Goal: Information Seeking & Learning: Learn about a topic

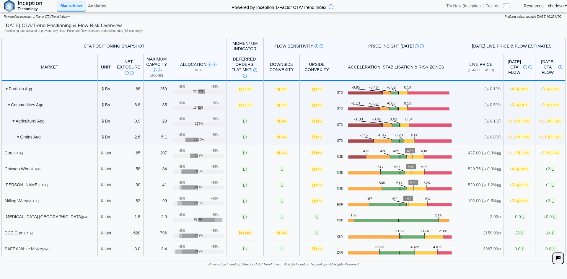
scroll to position [295, 0]
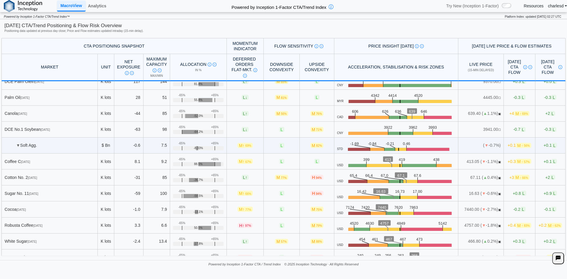
click at [31, 210] on div "Cocoa [DATE]" at bounding box center [50, 209] width 90 height 5
click at [31, 211] on div "Cocoa [DATE]" at bounding box center [50, 209] width 90 height 5
click at [30, 211] on div "Cocoa [DATE]" at bounding box center [50, 209] width 90 height 5
click at [30, 210] on div "Cocoa [DATE]" at bounding box center [50, 209] width 90 height 5
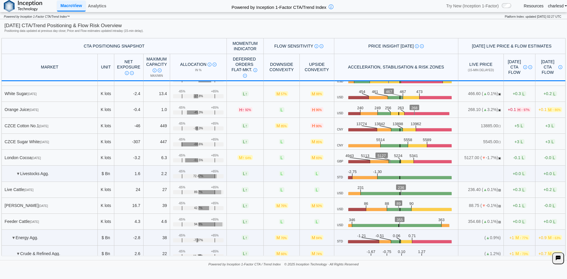
scroll to position [236, 0]
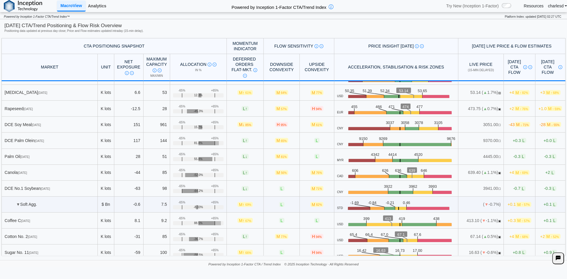
click at [96, 6] on link "Analytics" at bounding box center [97, 6] width 23 height 10
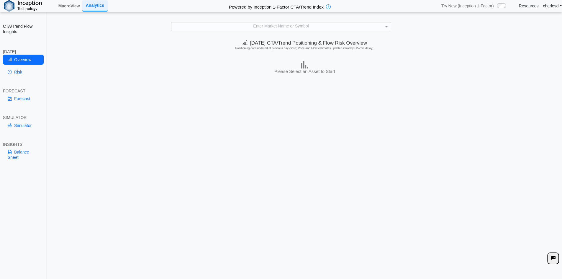
click at [251, 26] on div "Enter Market Name or Symbol" at bounding box center [282, 26] width 220 height 8
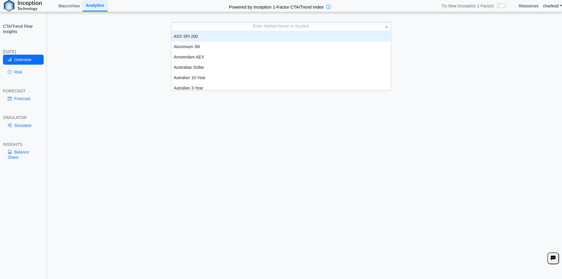
scroll to position [5, 5]
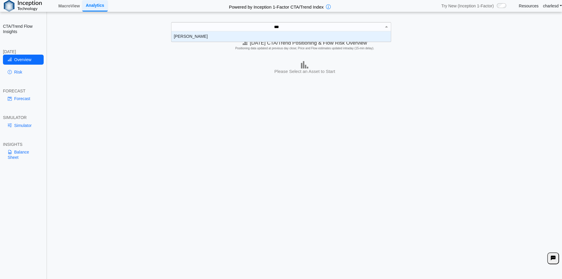
type input "****"
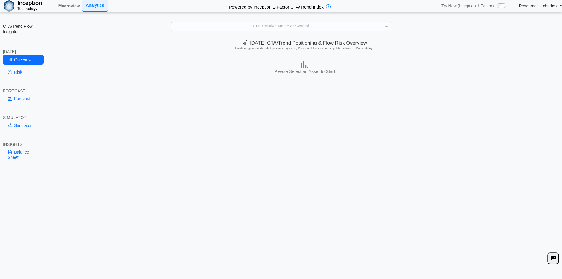
click at [236, 32] on div "**********" at bounding box center [281, 143] width 562 height 287
click at [236, 30] on div "Enter Market Name or Symbol" at bounding box center [282, 26] width 220 height 8
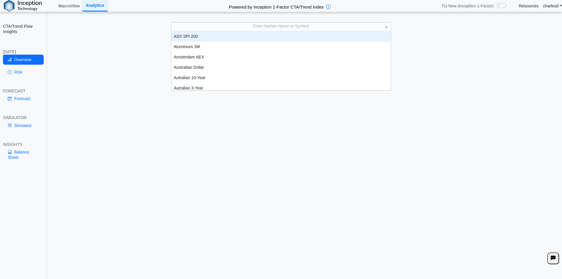
scroll to position [55, 215]
type input "**"
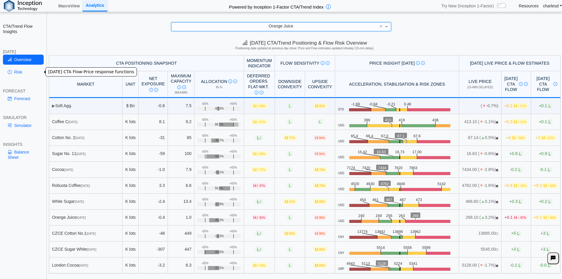
click at [12, 71] on link "Risk" at bounding box center [23, 72] width 41 height 10
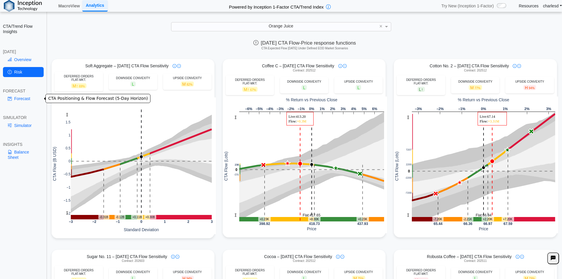
click at [22, 100] on link "Forecast" at bounding box center [23, 99] width 41 height 10
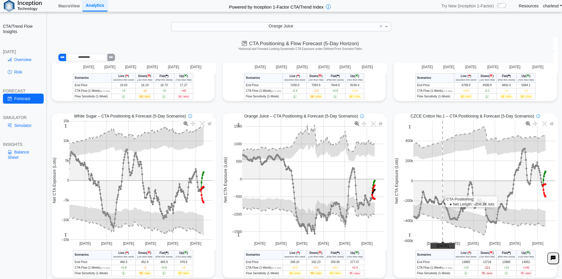
scroll to position [325, 0]
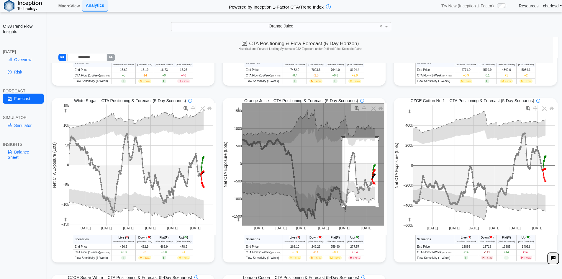
drag, startPoint x: 340, startPoint y: 139, endPoint x: 376, endPoint y: 207, distance: 77.0
click at [376, 207] on rect at bounding box center [313, 164] width 142 height 122
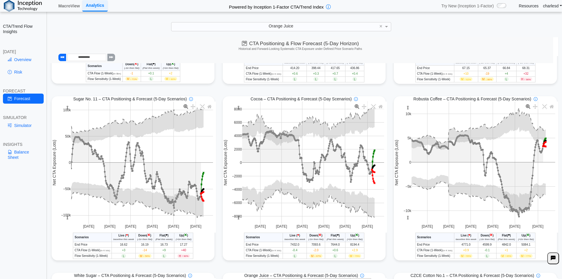
scroll to position [148, 0]
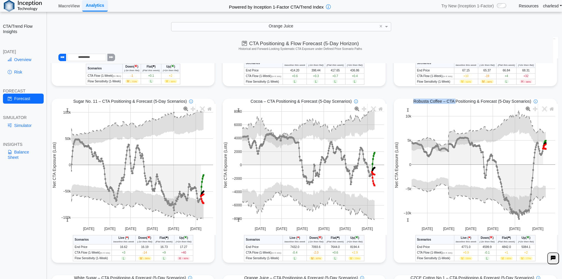
drag, startPoint x: 412, startPoint y: 102, endPoint x: 453, endPoint y: 102, distance: 40.1
click at [453, 102] on span "Robusta Coffee – CTA Positioning & Forecast (5-Day Scenarios)" at bounding box center [473, 101] width 118 height 5
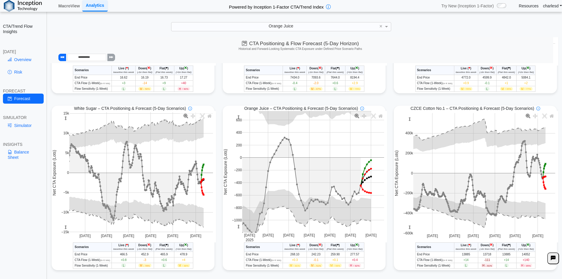
scroll to position [325, 0]
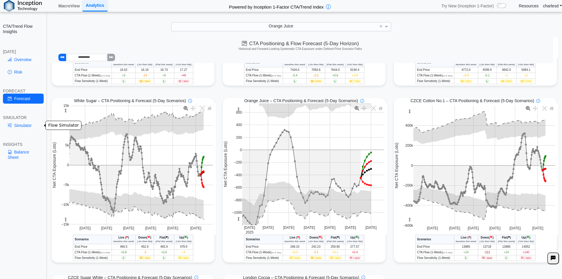
click at [28, 125] on link "Simulator" at bounding box center [23, 125] width 41 height 10
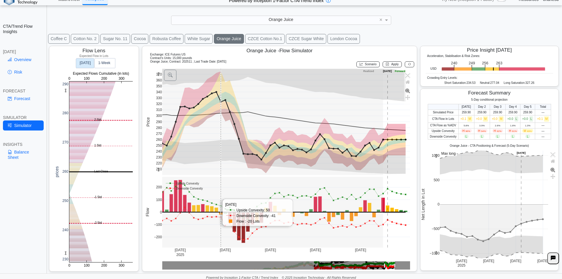
scroll to position [0, 0]
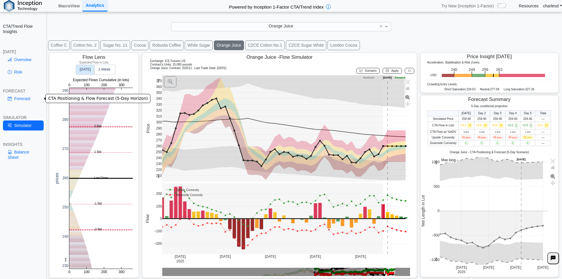
click at [12, 96] on link "Forecast" at bounding box center [23, 99] width 41 height 10
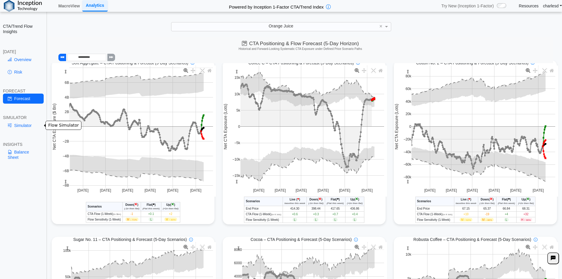
click at [25, 130] on link "Simulator" at bounding box center [23, 125] width 41 height 10
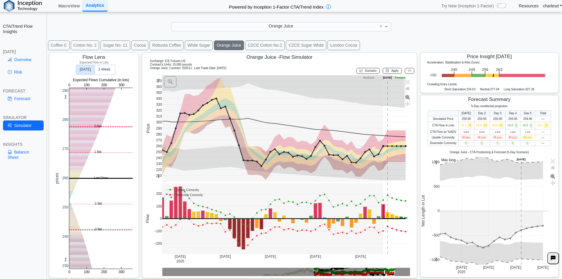
click at [64, 46] on button "Coffee C" at bounding box center [59, 45] width 22 height 10
click at [106, 47] on button "Sugar No. 11" at bounding box center [115, 45] width 30 height 10
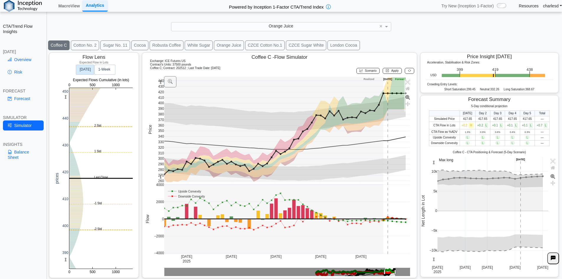
click at [60, 46] on button "Coffee C" at bounding box center [59, 45] width 22 height 10
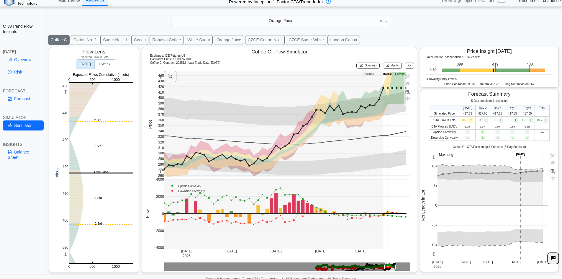
scroll to position [8, 0]
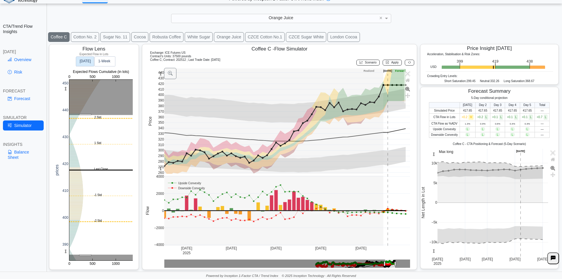
drag, startPoint x: 85, startPoint y: 115, endPoint x: 85, endPoint y: 258, distance: 143.2
click at [85, 258] on rect at bounding box center [100, 170] width 63 height 181
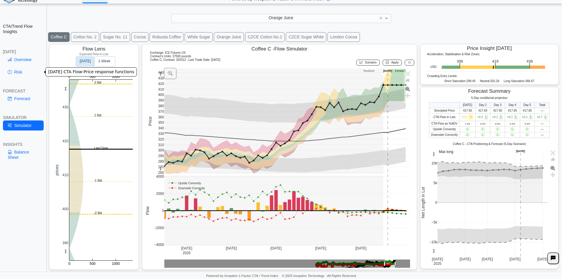
click at [17, 73] on link "Risk" at bounding box center [23, 72] width 41 height 10
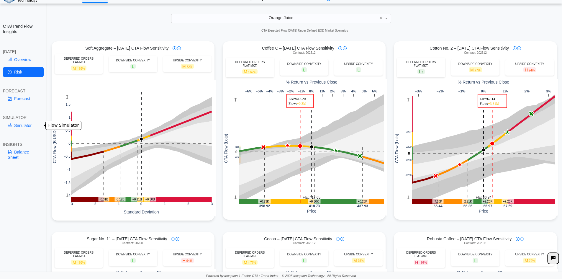
click at [21, 126] on link "Simulator" at bounding box center [23, 125] width 41 height 10
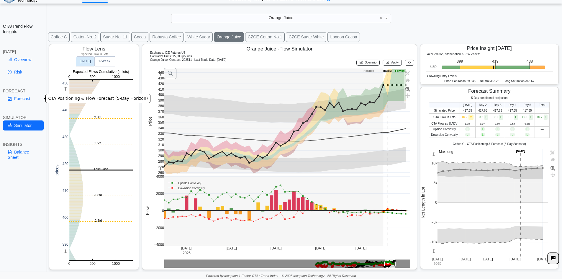
click at [22, 96] on link "Forecast" at bounding box center [23, 99] width 41 height 10
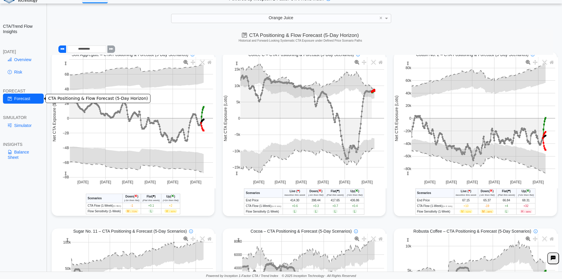
click at [19, 55] on link "Overview" at bounding box center [23, 60] width 41 height 10
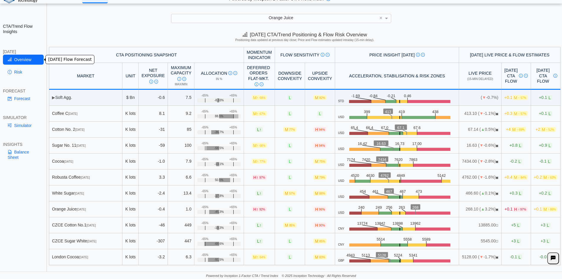
scroll to position [0, 0]
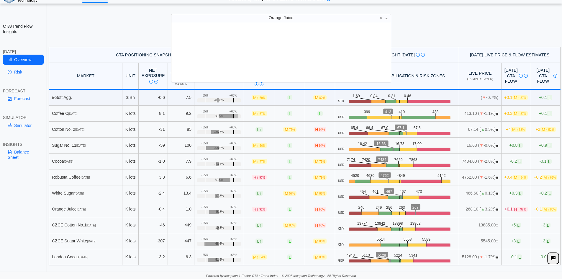
click at [272, 21] on div "Orange Juice" at bounding box center [282, 18] width 220 height 8
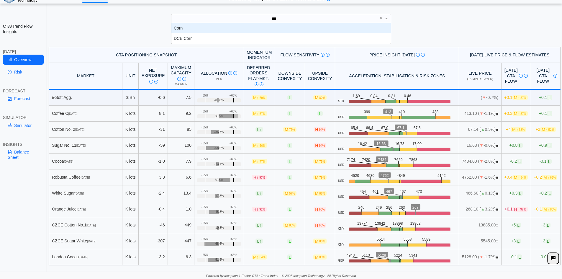
scroll to position [16, 215]
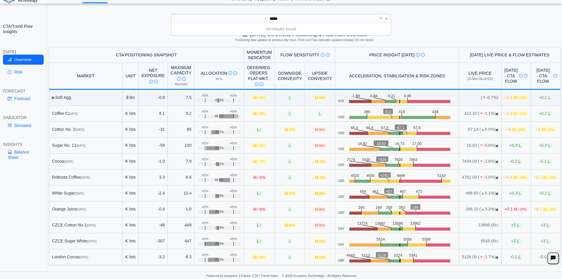
type input "****"
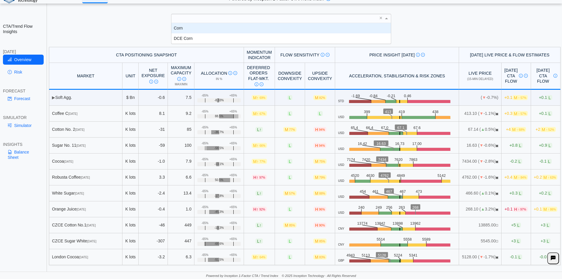
scroll to position [0, 0]
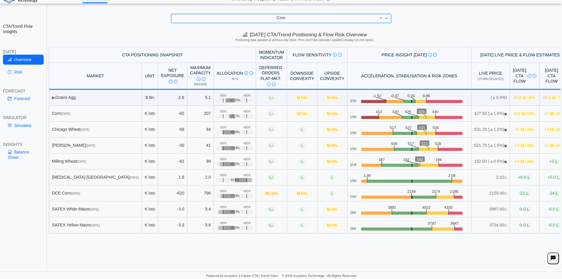
drag, startPoint x: 127, startPoint y: 7, endPoint x: 99, endPoint y: -6, distance: 31.3
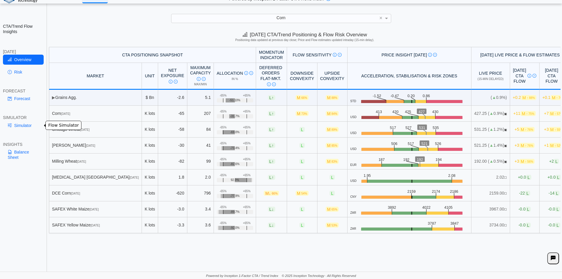
click at [24, 124] on link "Simulator" at bounding box center [23, 125] width 41 height 10
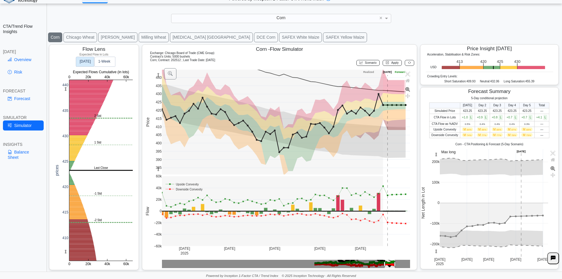
scroll to position [9, 0]
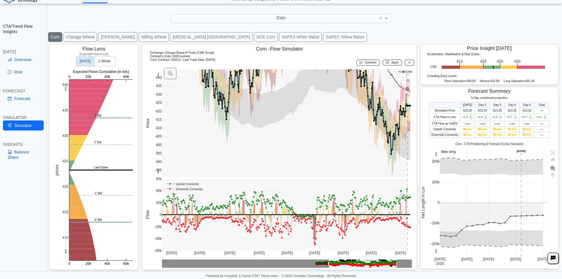
drag, startPoint x: 384, startPoint y: 263, endPoint x: 321, endPoint y: 261, distance: 63.2
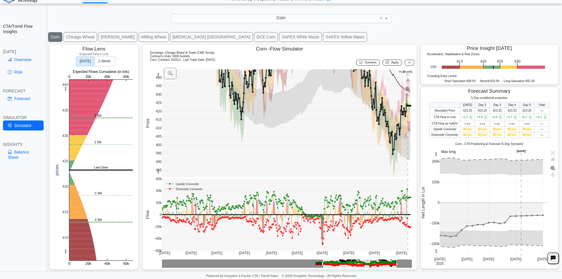
click at [178, 185] on rect at bounding box center [188, 184] width 48 height 6
click at [180, 189] on rect at bounding box center [188, 189] width 48 height 6
